Goal: Information Seeking & Learning: Learn about a topic

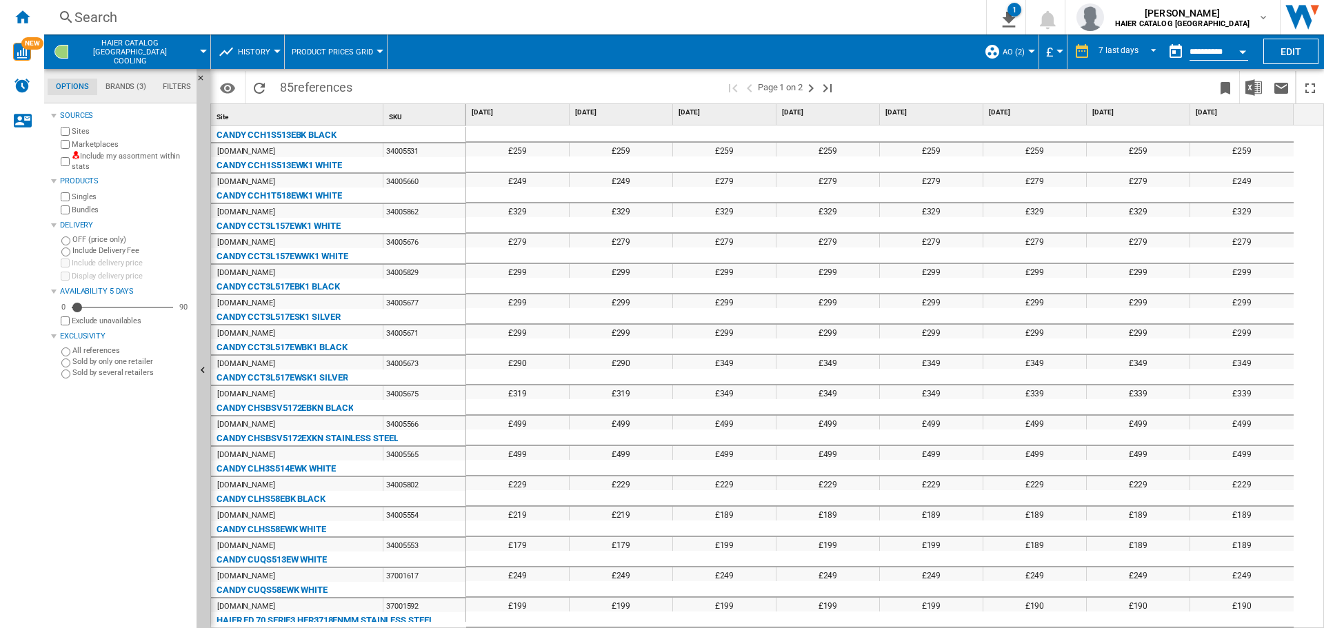
drag, startPoint x: 534, startPoint y: 284, endPoint x: 514, endPoint y: 216, distance: 71.1
drag, startPoint x: 509, startPoint y: 146, endPoint x: 563, endPoint y: 170, distance: 59.0
click at [550, 159] on div at bounding box center [517, 165] width 103 height 17
drag, startPoint x: 548, startPoint y: 156, endPoint x: 481, endPoint y: 152, distance: 67.0
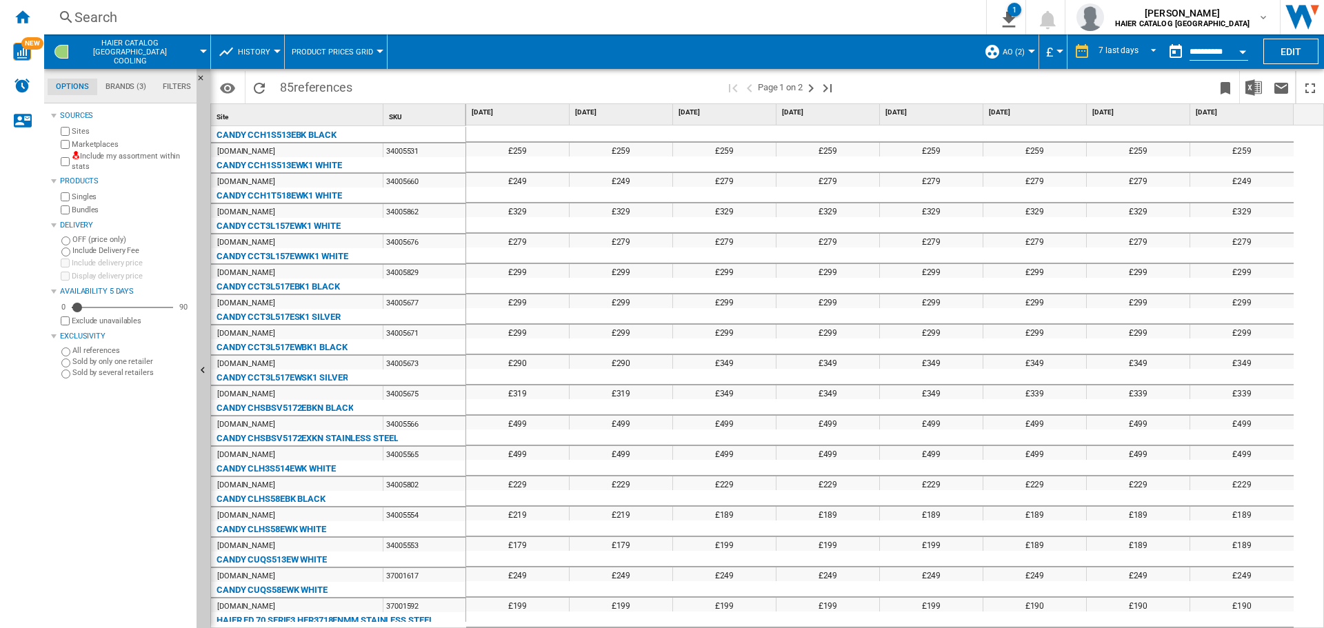
click at [526, 156] on div "£259" at bounding box center [517, 150] width 103 height 14
drag, startPoint x: 394, startPoint y: 150, endPoint x: 532, endPoint y: 156, distance: 138.1
click at [532, 156] on div "Site 1 SKU 1 CANDY CCH1S513EBK BLACK [DOMAIN_NAME] 34005531 CANDY CCH1S513EWK1 …" at bounding box center [767, 365] width 1112 height 523
click at [532, 156] on div "£259" at bounding box center [517, 150] width 103 height 14
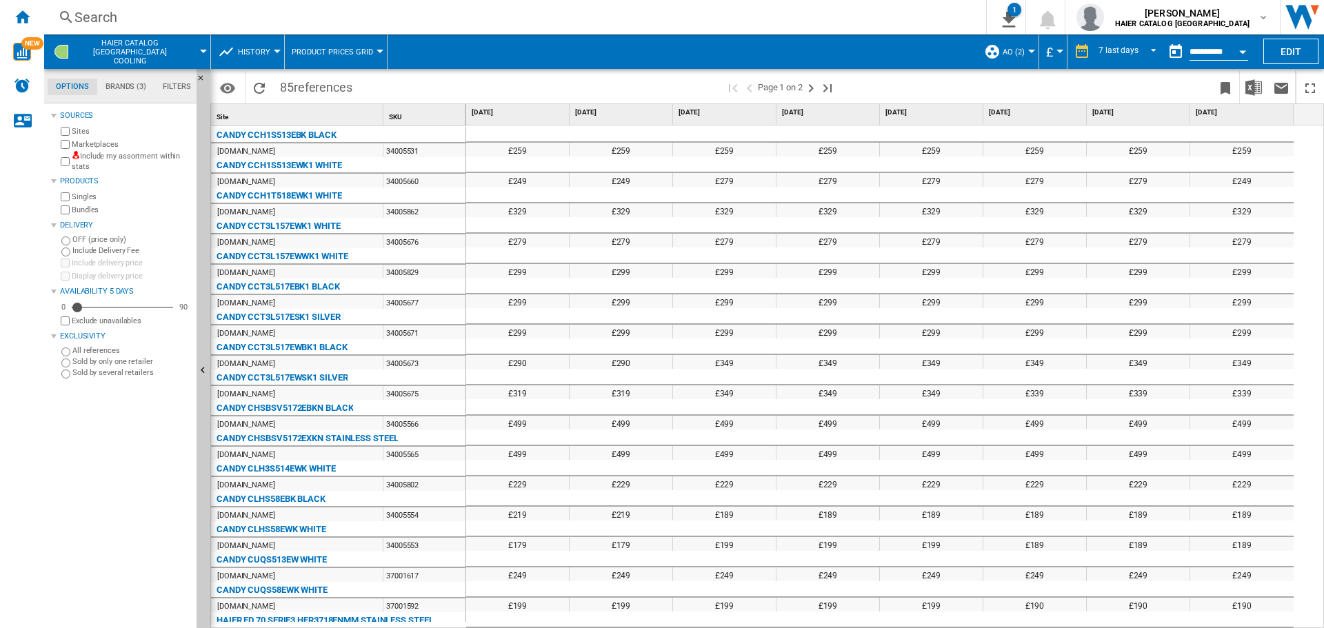
drag, startPoint x: 532, startPoint y: 156, endPoint x: 434, endPoint y: 155, distance: 97.9
click at [453, 154] on div "Site 1 SKU 1 CANDY CCH1S513EBK BLACK [DOMAIN_NAME] 34005531 CANDY CCH1S513EWK1 …" at bounding box center [767, 365] width 1112 height 523
click at [430, 155] on div "34005531" at bounding box center [424, 150] width 82 height 14
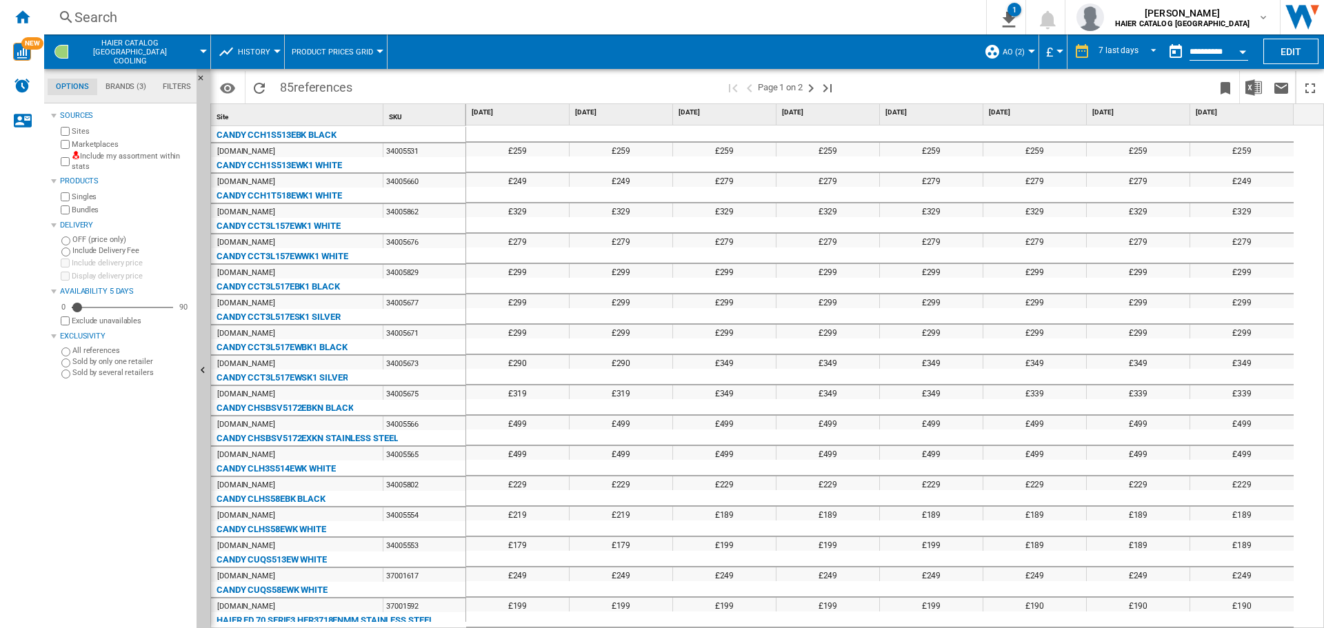
click at [430, 155] on div "34005531" at bounding box center [424, 150] width 82 height 14
click at [579, 330] on div "£299" at bounding box center [621, 332] width 103 height 14
